Goal: Task Accomplishment & Management: Manage account settings

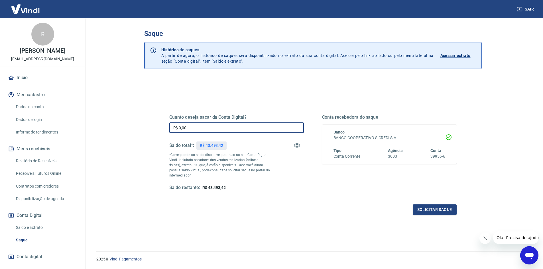
drag, startPoint x: 232, startPoint y: 124, endPoint x: 128, endPoint y: 115, distance: 103.9
click at [128, 115] on main "Saque Histórico de saques A partir de agora, o histórico de saques será disponi…" at bounding box center [313, 143] width 461 height 251
type input "R$ 43.000,00"
drag, startPoint x: 207, startPoint y: 145, endPoint x: 220, endPoint y: 145, distance: 13.7
click at [222, 145] on p "R$ 43.493,42" at bounding box center [211, 146] width 23 height 6
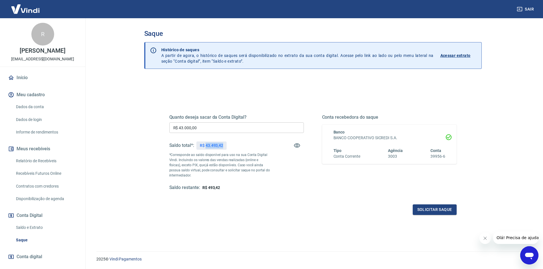
drag, startPoint x: 206, startPoint y: 146, endPoint x: 226, endPoint y: 146, distance: 19.7
click at [226, 146] on div "R$ 43.493,42" at bounding box center [211, 146] width 30 height 8
copy p "43.493,42"
click at [427, 211] on button "Solicitar saque" at bounding box center [435, 210] width 44 height 11
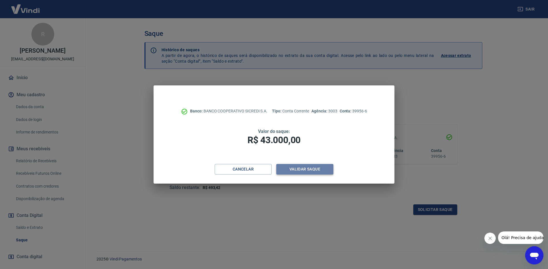
click at [319, 173] on button "Validar saque" at bounding box center [304, 169] width 57 height 11
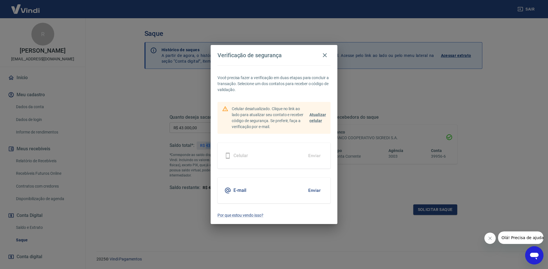
click at [311, 192] on button "Enviar" at bounding box center [314, 191] width 19 height 12
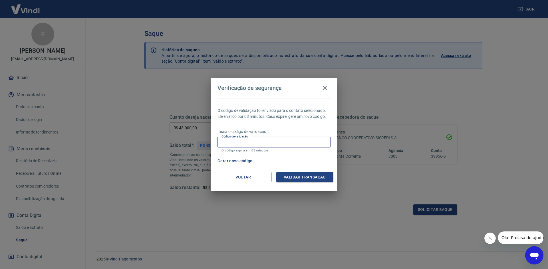
click at [245, 145] on input "Código de validação" at bounding box center [273, 142] width 113 height 11
paste input "271704"
type input "271704"
click at [307, 179] on button "Validar transação" at bounding box center [304, 177] width 57 height 11
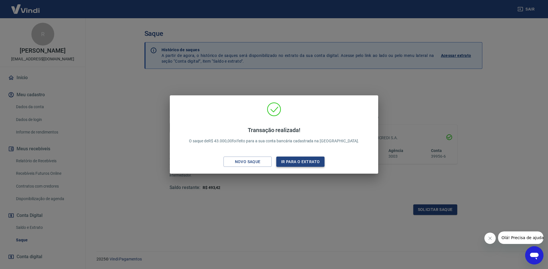
click at [298, 165] on button "Ir para o extrato" at bounding box center [300, 162] width 48 height 11
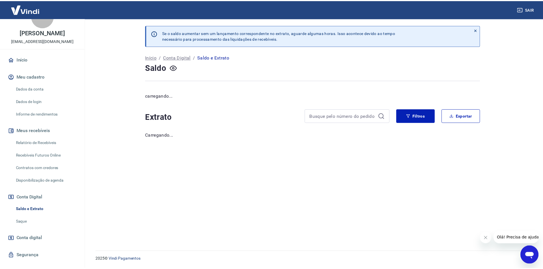
scroll to position [28, 0]
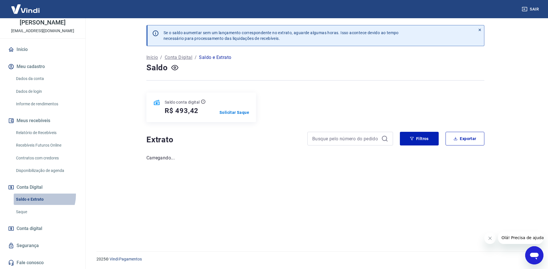
click at [38, 195] on link "Saldo e Extrato" at bounding box center [46, 200] width 65 height 12
click at [175, 68] on icon "button" at bounding box center [174, 68] width 2 height 2
click at [175, 66] on icon "button" at bounding box center [174, 67] width 7 height 5
